Goal: Task Accomplishment & Management: Manage account settings

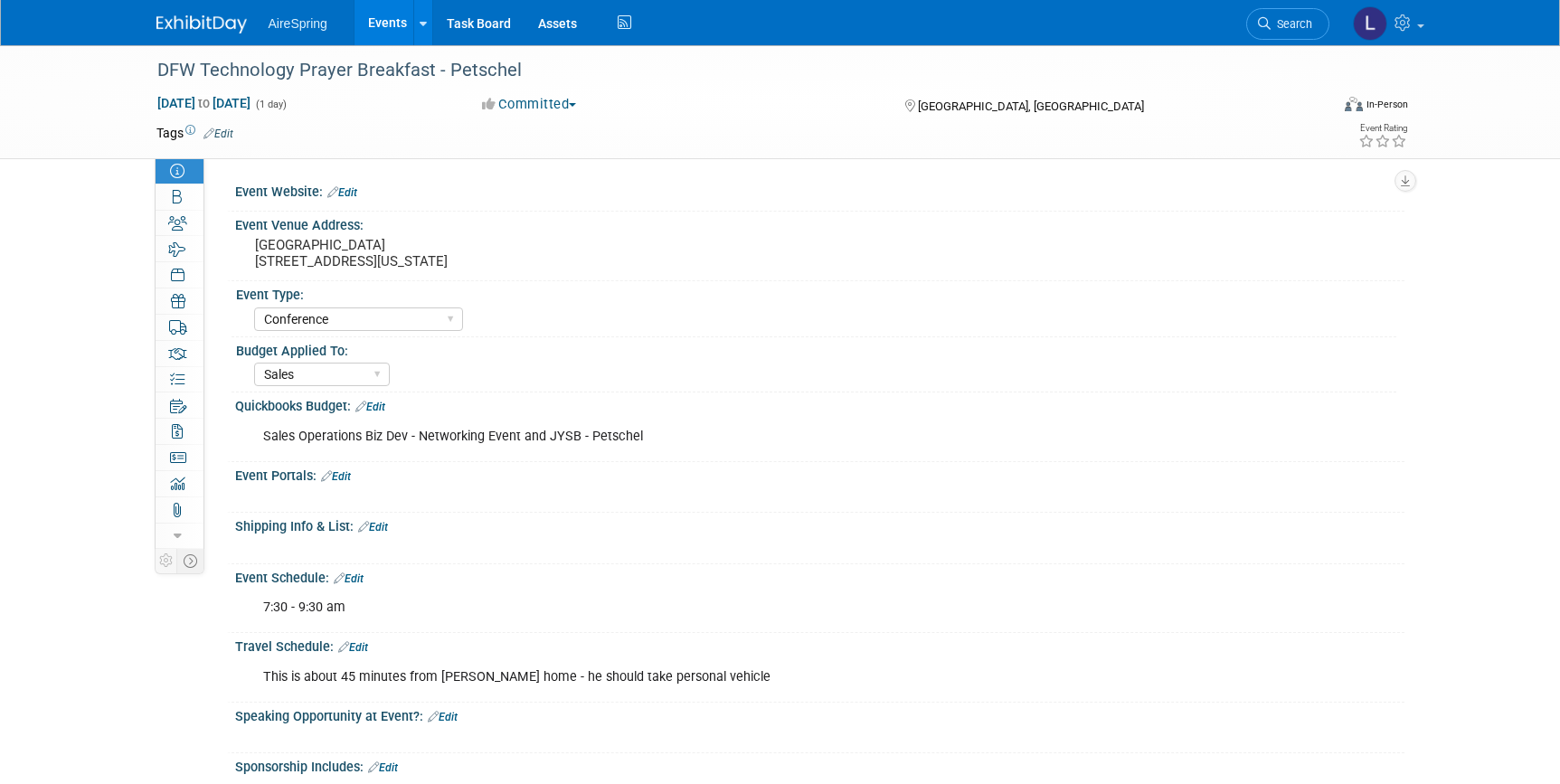
select select "Conference"
select select "Sales"
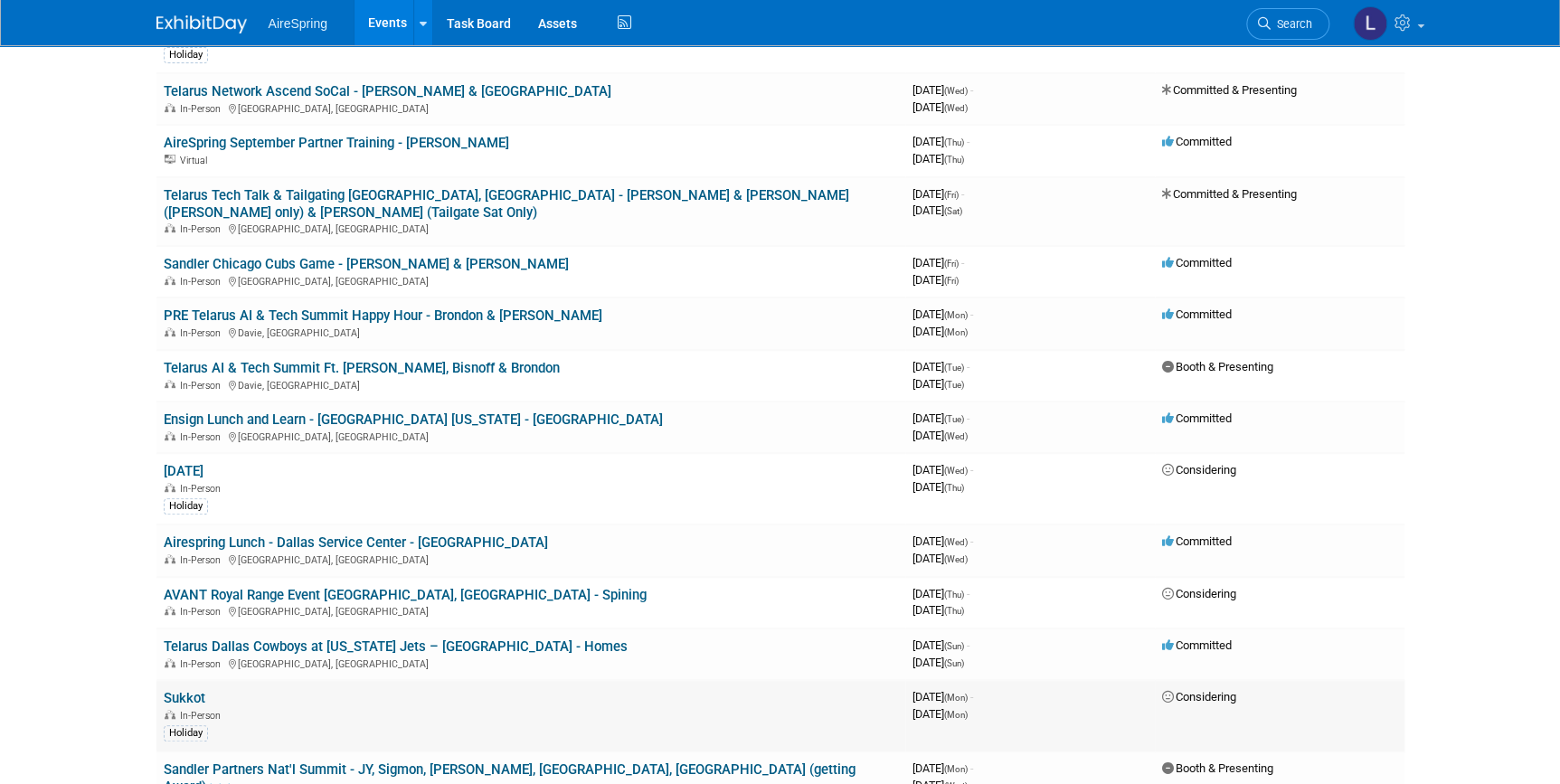
scroll to position [328, 0]
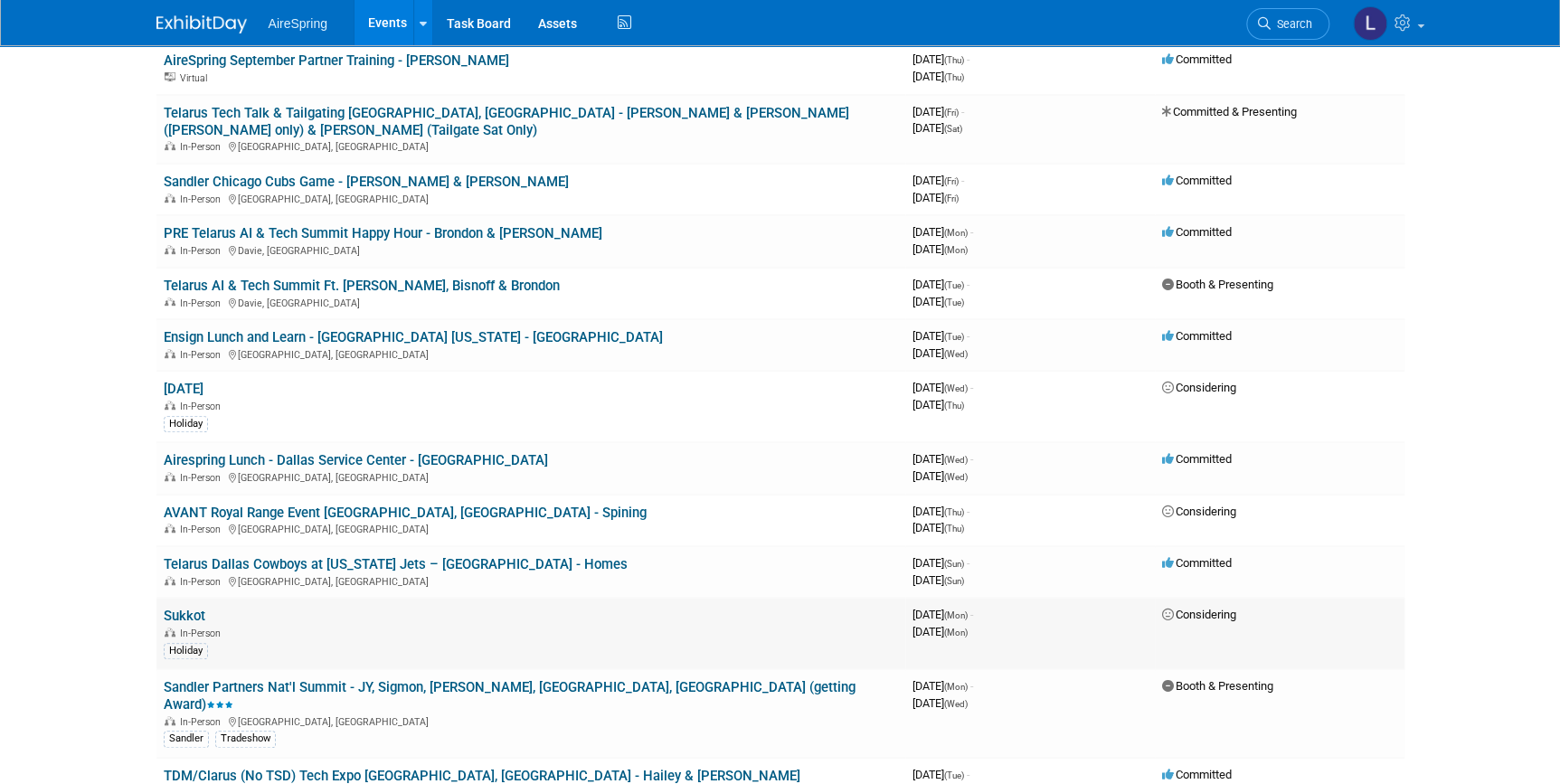
drag, startPoint x: 289, startPoint y: 639, endPoint x: 291, endPoint y: 628, distance: 11.2
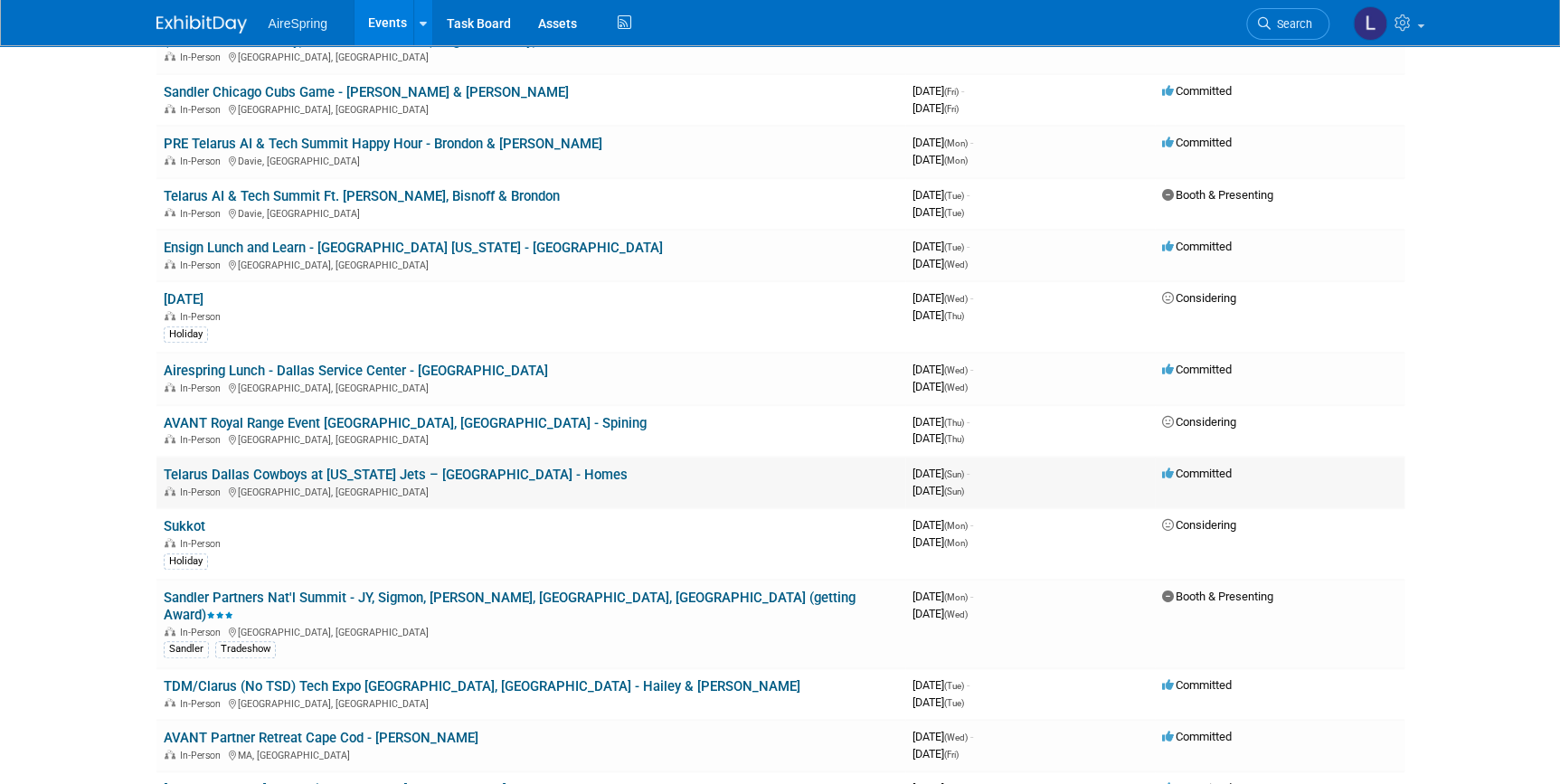
scroll to position [500, 0]
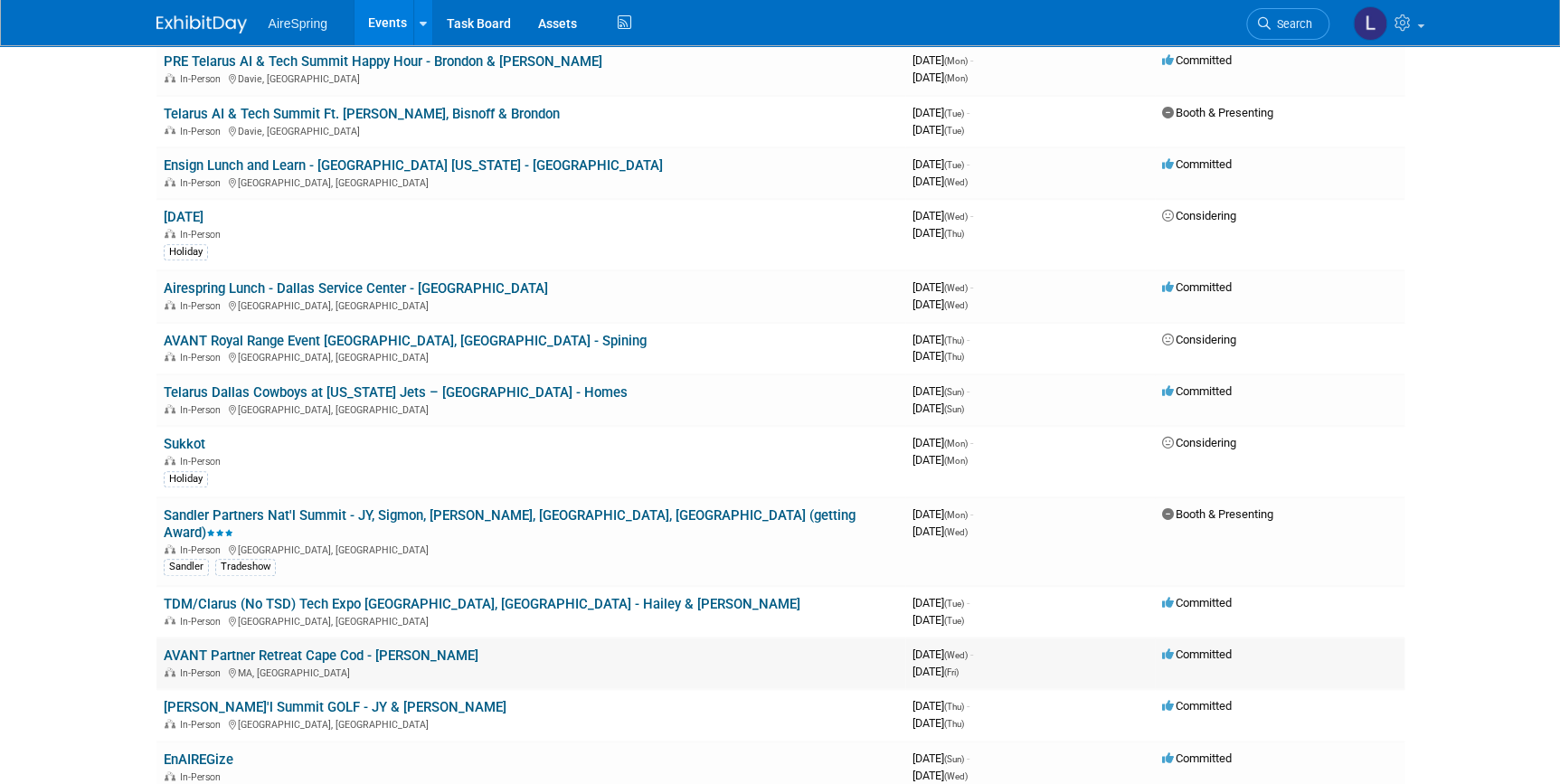
click at [241, 648] on link "AVANT Partner Retreat Cape Cod - [PERSON_NAME]" at bounding box center [321, 656] width 315 height 16
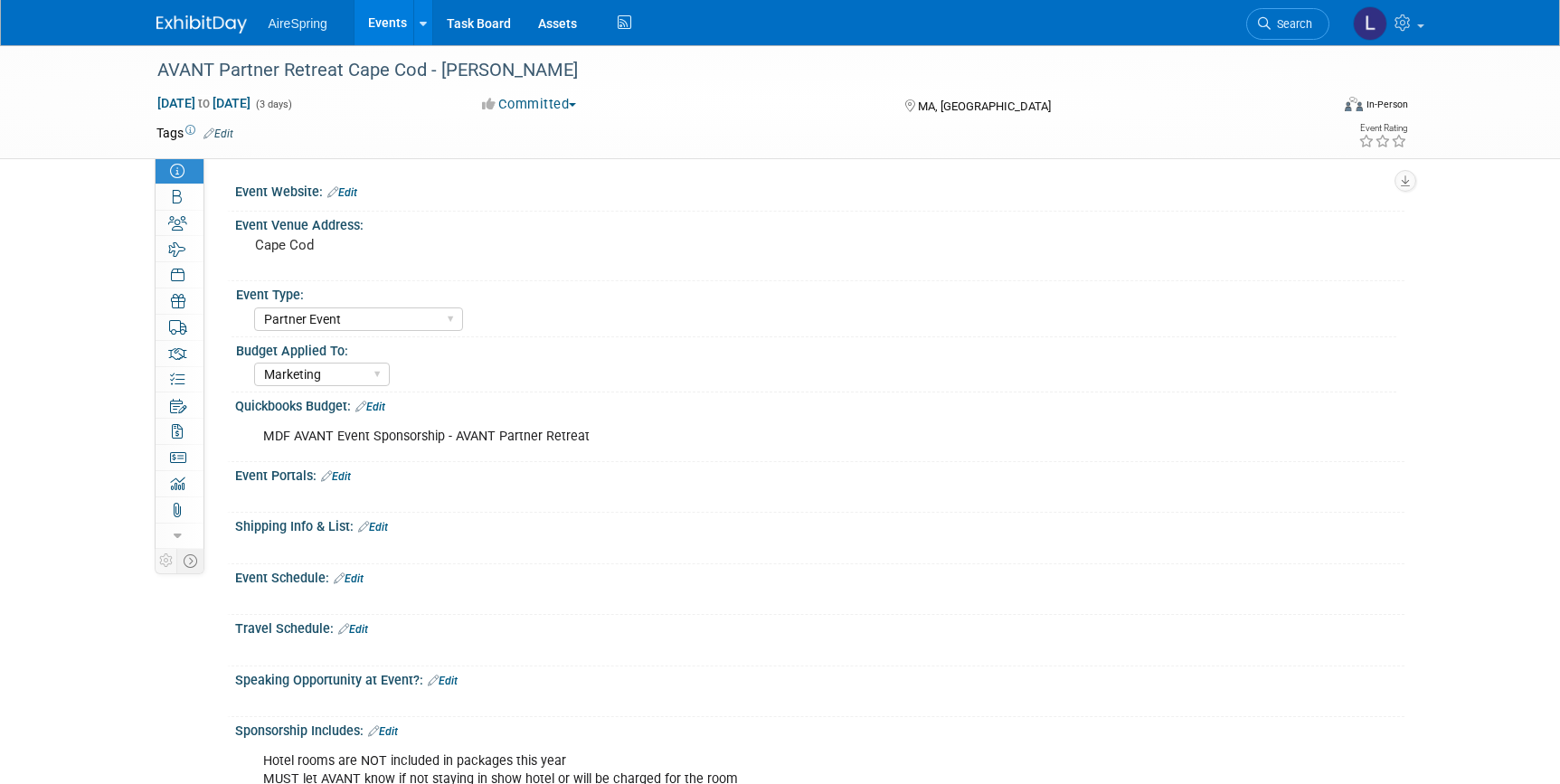
select select "Partner Event"
select select "Marketing"
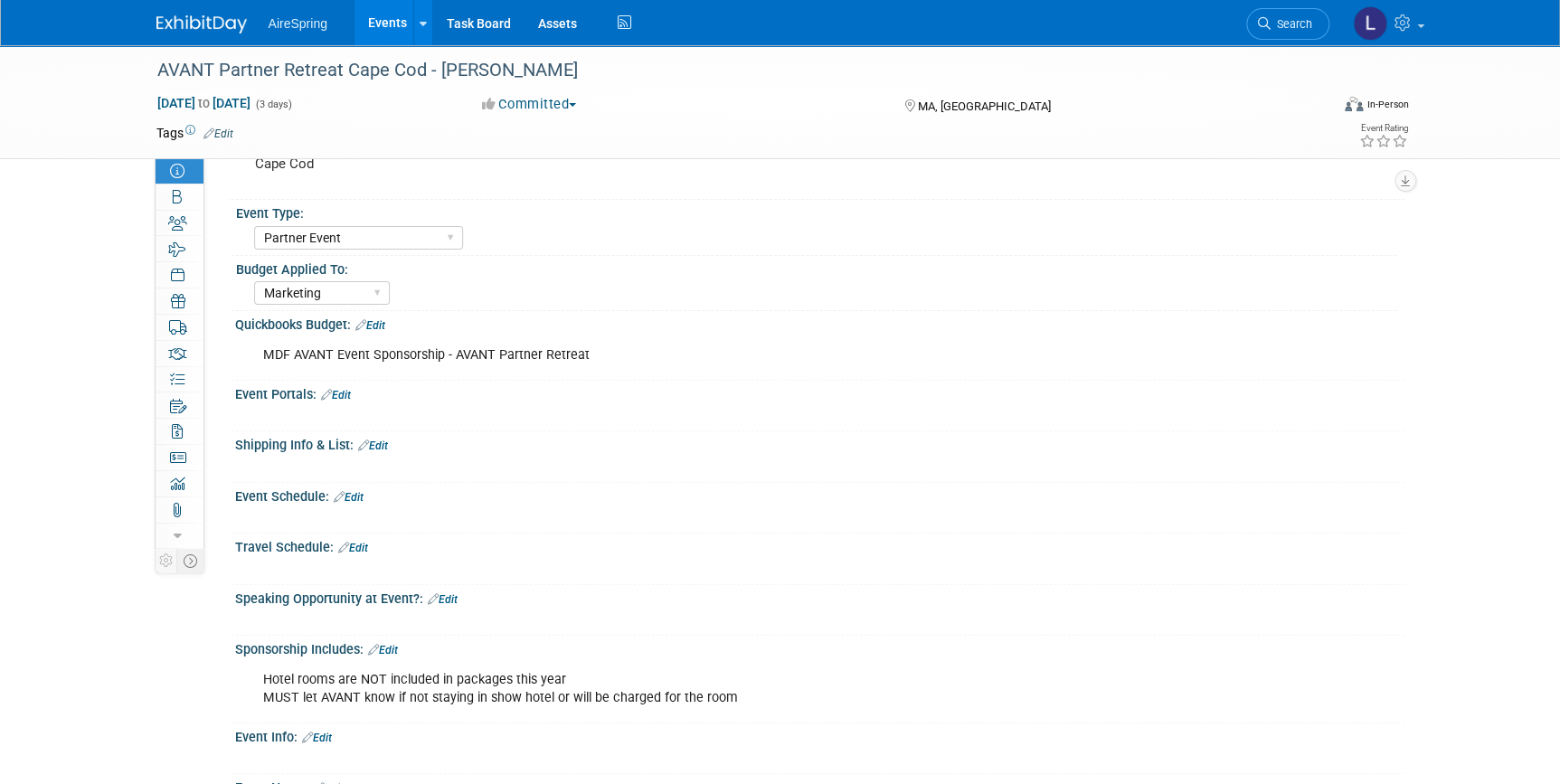
scroll to position [164, 0]
